Goal: Task Accomplishment & Management: Manage account settings

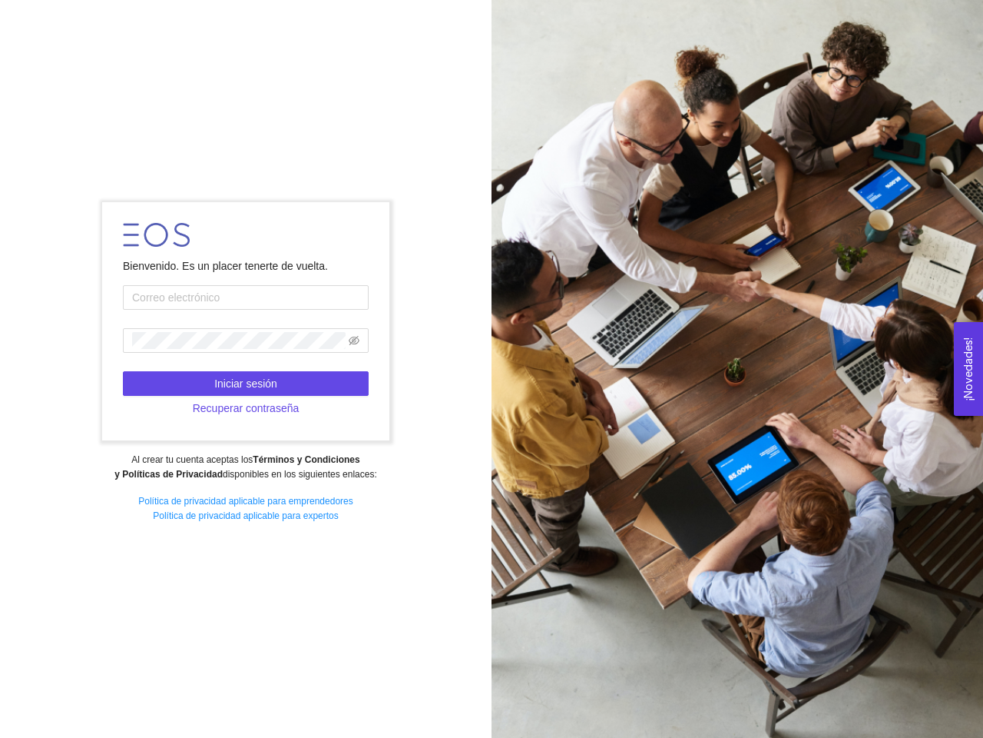
click at [492, 369] on div at bounding box center [738, 369] width 492 height 738
click at [354, 340] on icon "eye-invisible" at bounding box center [354, 340] width 11 height 9
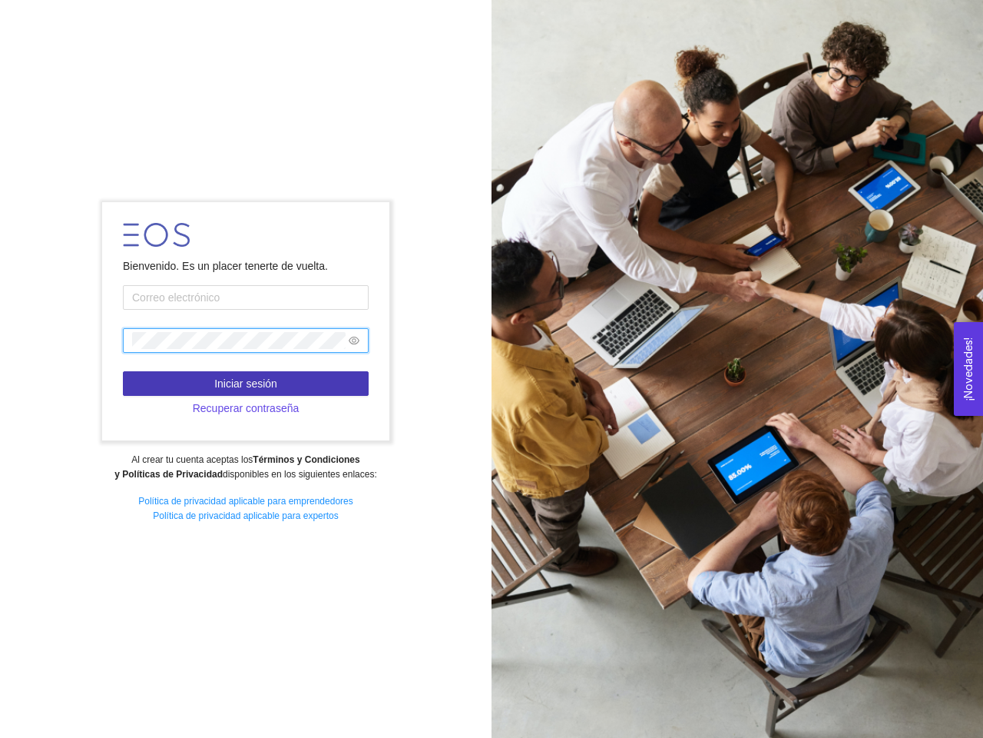
click at [246, 383] on span "Iniciar sesión" at bounding box center [245, 383] width 63 height 17
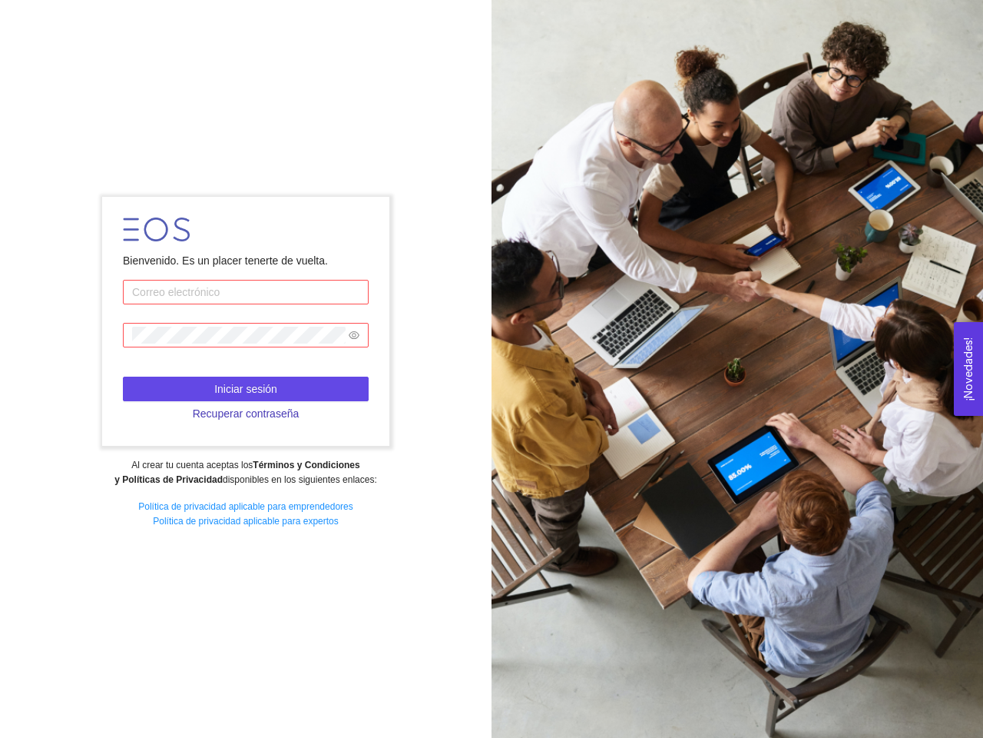
click at [246, 408] on span "Recuperar contraseña" at bounding box center [246, 413] width 107 height 17
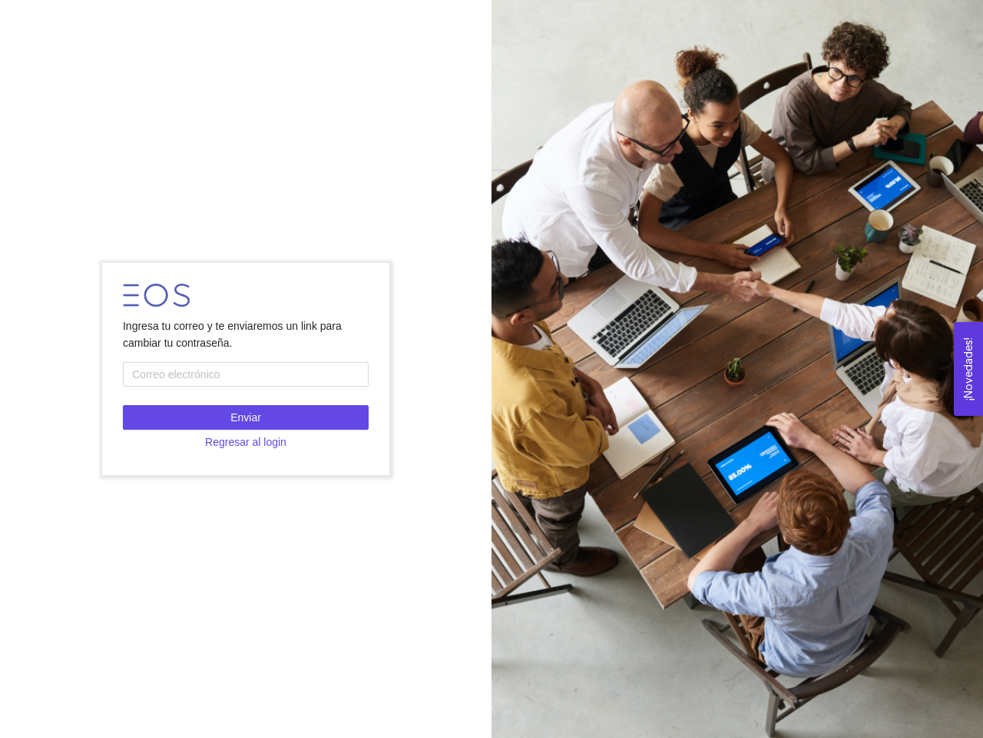
click at [969, 368] on button "¡Novedades! 0" at bounding box center [968, 369] width 29 height 94
